Goal: Task Accomplishment & Management: Use online tool/utility

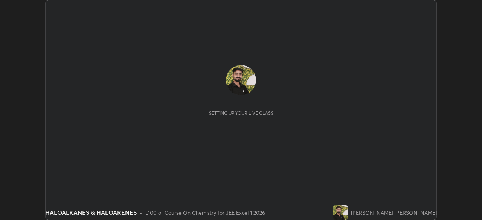
scroll to position [220, 481]
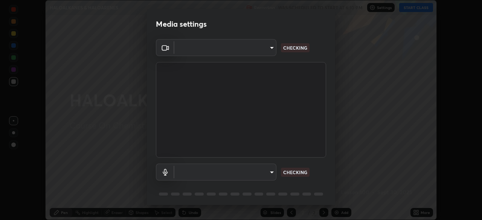
type input "b8f713a0fc2a4668ccd3874ce8ab2703f20e86d9f817921f365c1c4f78ca7a2c"
click at [191, 175] on body "Erase all HALOALKANES & HALOARENES Recording WAS SCHEDULED TO START AT 6:10 PM …" at bounding box center [241, 110] width 482 height 220
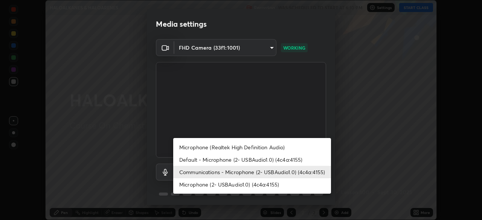
click at [207, 185] on li "Microphone (2- USBAudio1.0) (4c4a:4155)" at bounding box center [252, 184] width 158 height 12
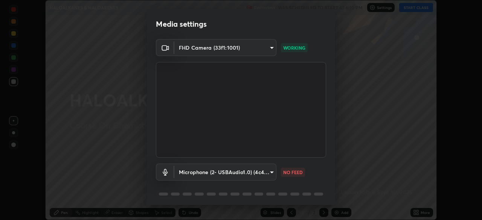
type input "7fcad312e3852eebc9feacab4f0d1aad02a1a3cc440aefc23952fbcb121c1899"
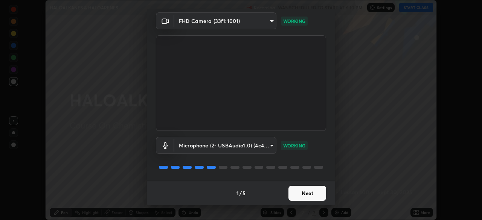
click at [311, 192] on button "Next" at bounding box center [307, 193] width 38 height 15
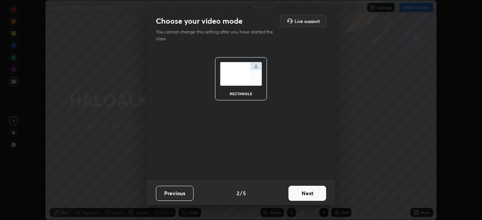
scroll to position [0, 0]
click at [312, 193] on button "Next" at bounding box center [307, 193] width 38 height 15
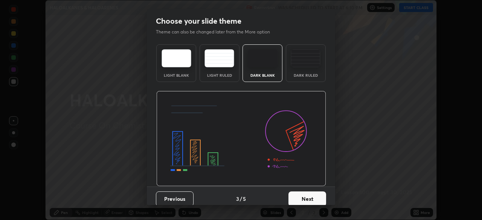
click at [316, 193] on button "Next" at bounding box center [307, 199] width 38 height 15
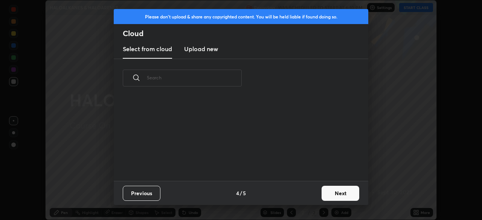
click at [334, 189] on button "Next" at bounding box center [340, 193] width 38 height 15
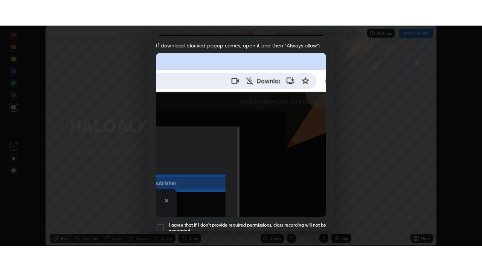
scroll to position [180, 0]
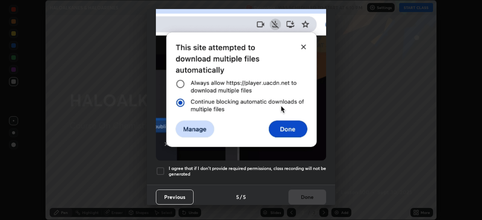
click at [162, 167] on div at bounding box center [160, 171] width 9 height 9
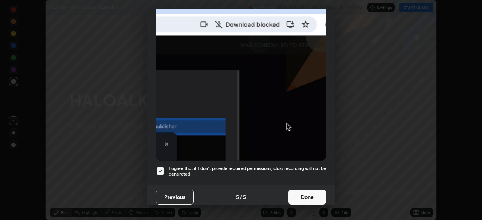
click at [309, 194] on button "Done" at bounding box center [307, 197] width 38 height 15
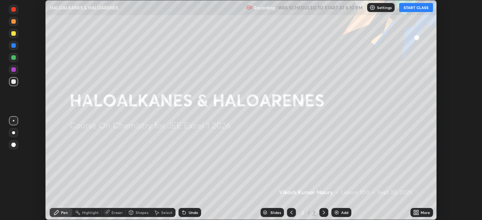
click at [416, 212] on icon at bounding box center [416, 213] width 6 height 6
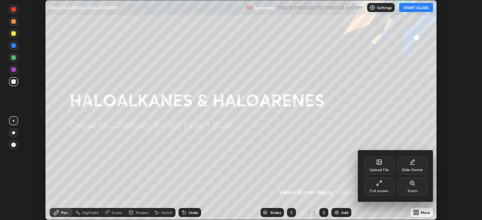
click at [376, 184] on icon at bounding box center [379, 183] width 6 height 6
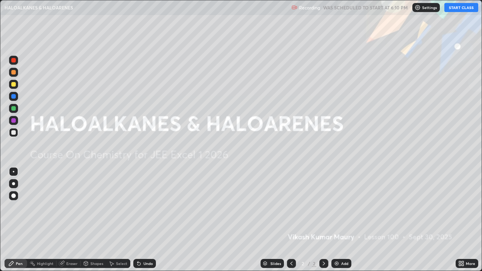
scroll to position [271, 482]
click at [451, 10] on button "START CLASS" at bounding box center [461, 7] width 34 height 9
click at [341, 220] on div "Add" at bounding box center [341, 263] width 20 height 9
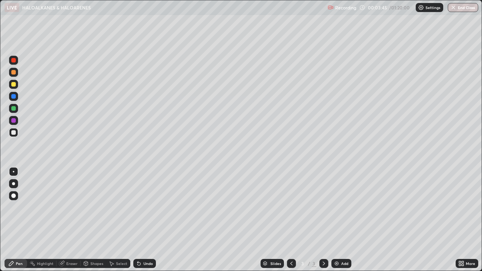
click at [67, 220] on div "Eraser" at bounding box center [71, 264] width 11 height 4
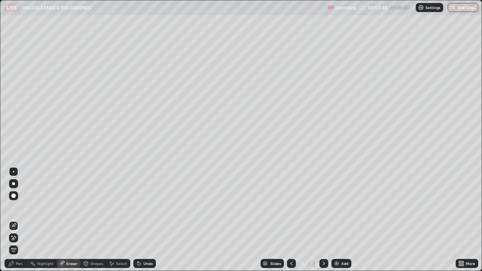
click at [18, 220] on div "Pen" at bounding box center [19, 264] width 7 height 4
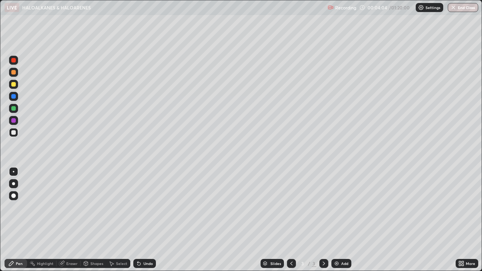
click at [66, 220] on div "Eraser" at bounding box center [68, 263] width 24 height 9
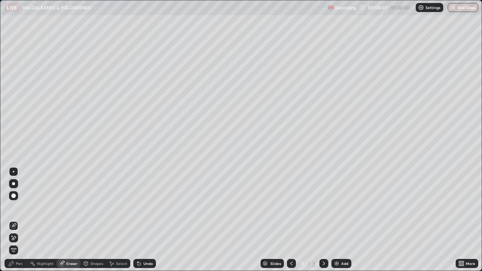
click at [12, 220] on div "Pen" at bounding box center [16, 263] width 23 height 9
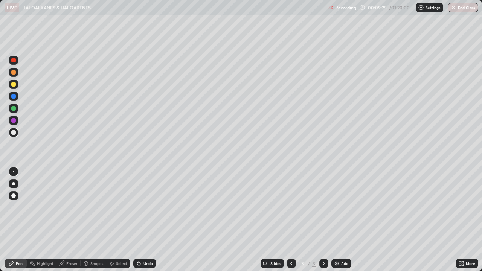
click at [291, 220] on icon at bounding box center [291, 263] width 6 height 6
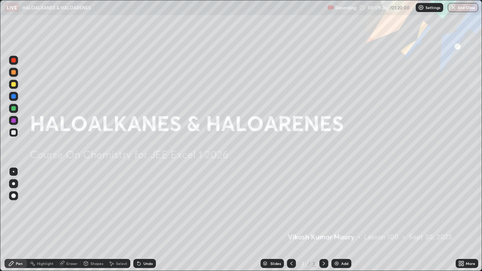
click at [323, 220] on icon at bounding box center [324, 264] width 2 height 4
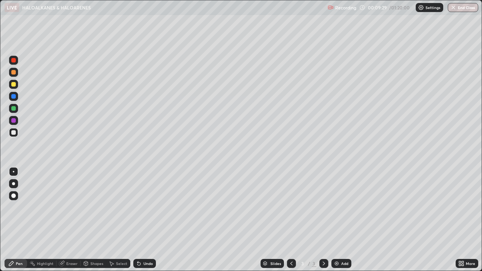
click at [290, 220] on div at bounding box center [291, 263] width 9 height 9
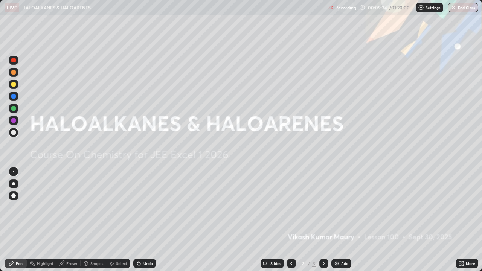
click at [322, 220] on div at bounding box center [323, 263] width 9 height 9
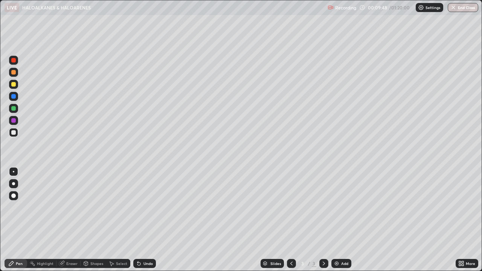
click at [339, 220] on img at bounding box center [336, 263] width 6 height 6
click at [68, 220] on div "Eraser" at bounding box center [71, 264] width 11 height 4
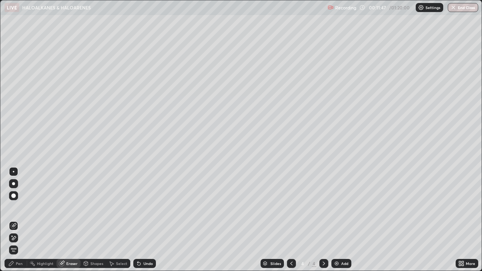
click at [21, 220] on div "Pen" at bounding box center [19, 264] width 7 height 4
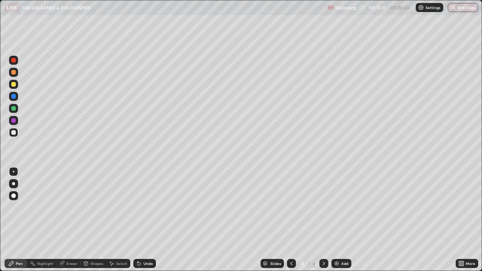
click at [337, 220] on img at bounding box center [336, 263] width 6 height 6
click at [78, 220] on div "Eraser" at bounding box center [68, 263] width 24 height 9
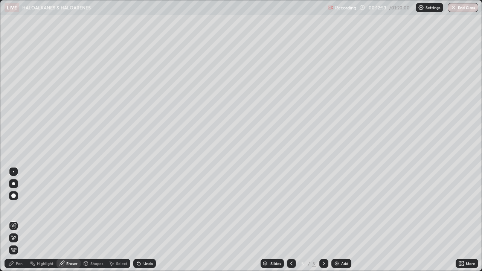
click at [20, 220] on div "Pen" at bounding box center [19, 264] width 7 height 4
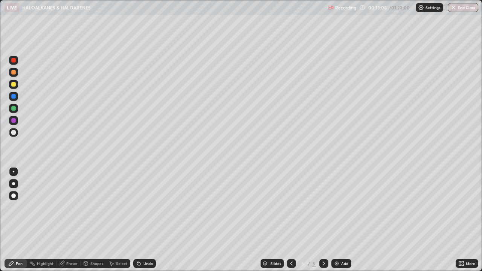
click at [287, 220] on div at bounding box center [291, 263] width 9 height 9
click at [323, 220] on icon at bounding box center [324, 263] width 6 height 6
click at [291, 220] on icon at bounding box center [291, 263] width 6 height 6
click at [323, 220] on div at bounding box center [323, 263] width 9 height 9
click at [73, 220] on div "Eraser" at bounding box center [71, 264] width 11 height 4
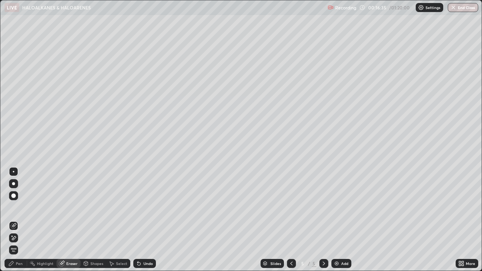
click at [23, 220] on div "Pen" at bounding box center [16, 263] width 23 height 9
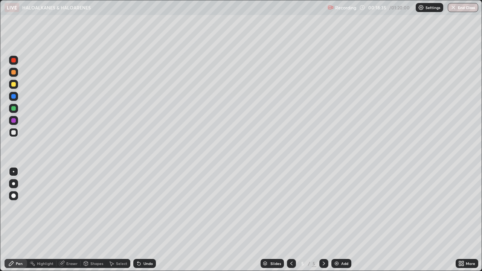
click at [339, 220] on div "Add" at bounding box center [341, 263] width 20 height 9
click at [344, 220] on div "Add" at bounding box center [341, 263] width 20 height 9
click at [341, 220] on div "Add" at bounding box center [344, 264] width 7 height 4
click at [338, 220] on img at bounding box center [336, 263] width 6 height 6
click at [382, 220] on div "Slides 9 / 9 Add" at bounding box center [306, 263] width 300 height 15
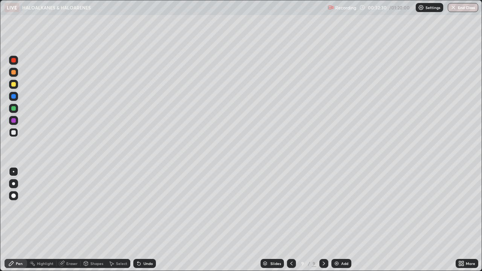
click at [341, 220] on div "Add" at bounding box center [344, 264] width 7 height 4
click at [459, 5] on button "End Class" at bounding box center [462, 7] width 30 height 9
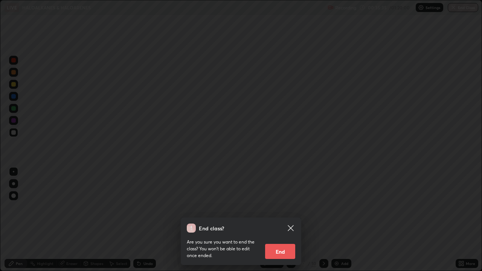
click at [284, 220] on button "End" at bounding box center [280, 251] width 30 height 15
